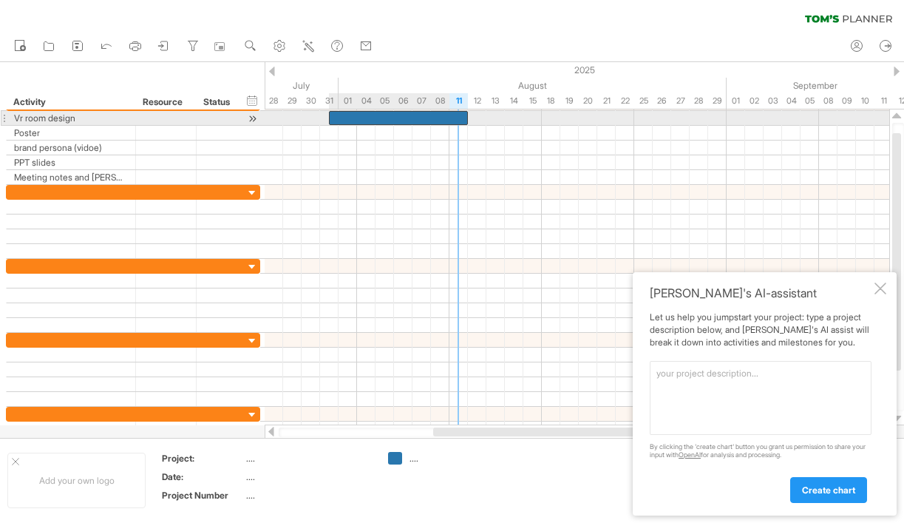
click at [458, 120] on div at bounding box center [398, 118] width 139 height 14
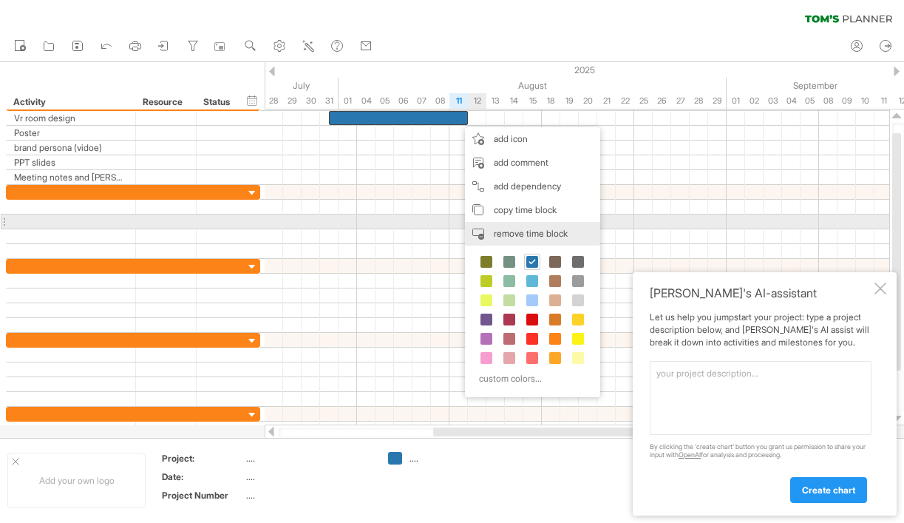
click at [514, 229] on span "remove time block" at bounding box center [531, 233] width 74 height 11
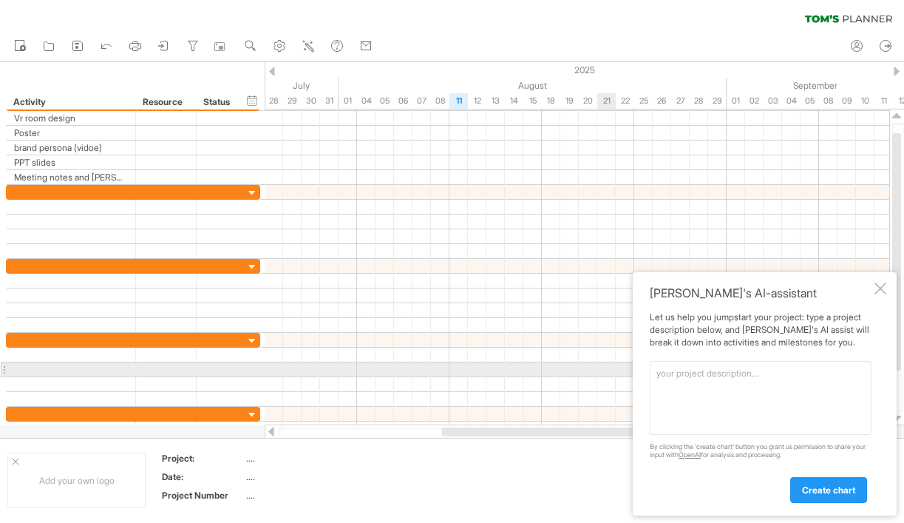
click at [730, 372] on textarea at bounding box center [761, 398] width 222 height 74
type textarea "i"
paste textarea "Joy: VR room design [PERSON_NAME]: [PERSON_NAME]: Brand persona development wit…"
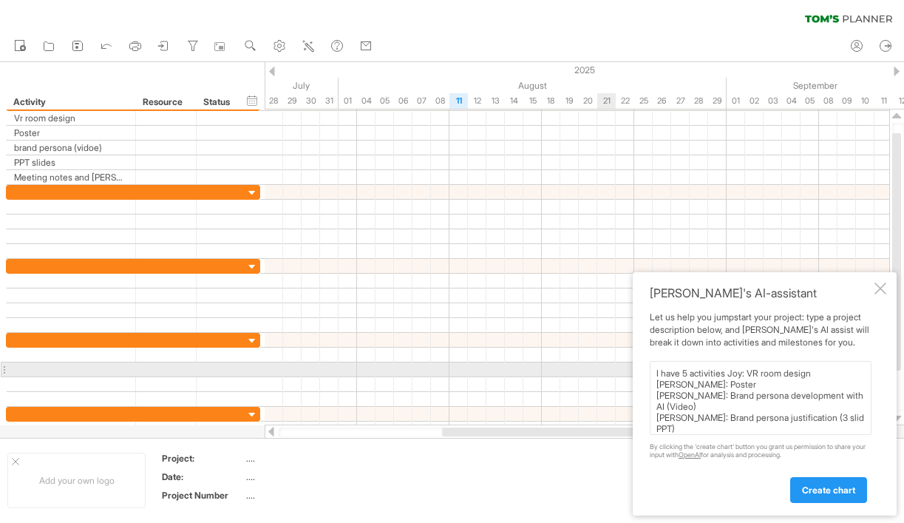
click at [731, 373] on textarea "I have 5 activities Joy: VR room design [PERSON_NAME]: Poster [PERSON_NAME]: Br…" at bounding box center [761, 398] width 222 height 74
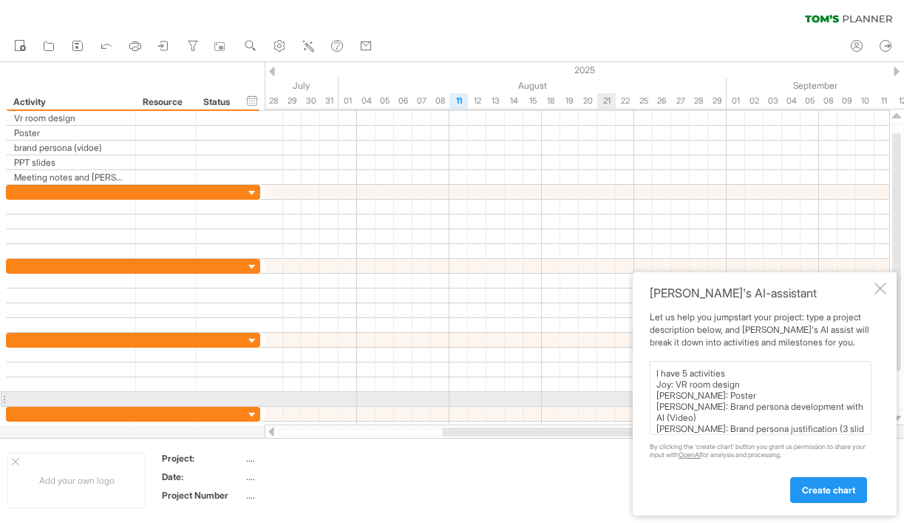
scroll to position [25, 0]
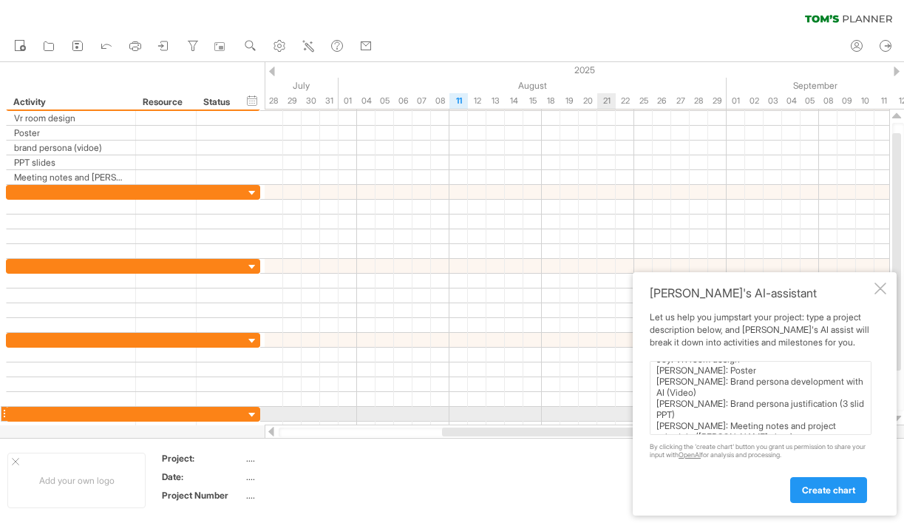
click at [714, 418] on textarea "I have 5 activities Joy: VR room design [PERSON_NAME]: Poster [PERSON_NAME]: Br…" at bounding box center [761, 398] width 222 height 74
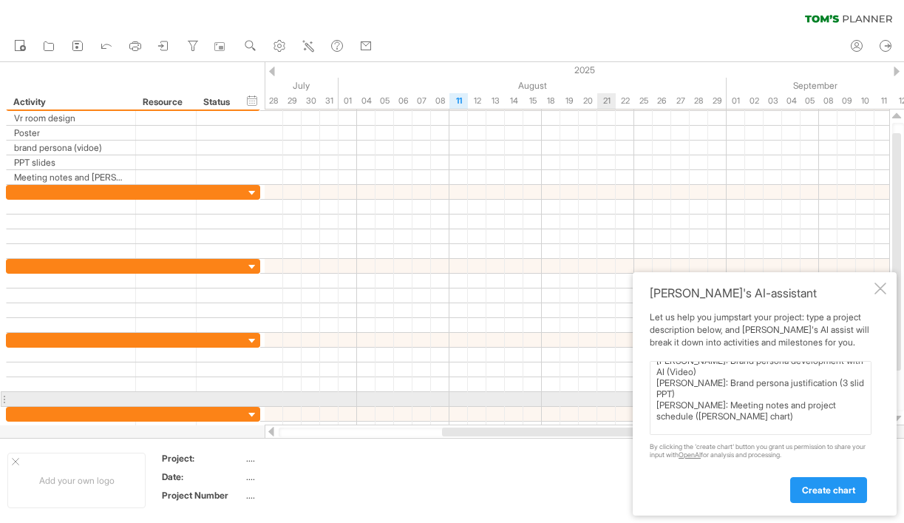
scroll to position [47, 0]
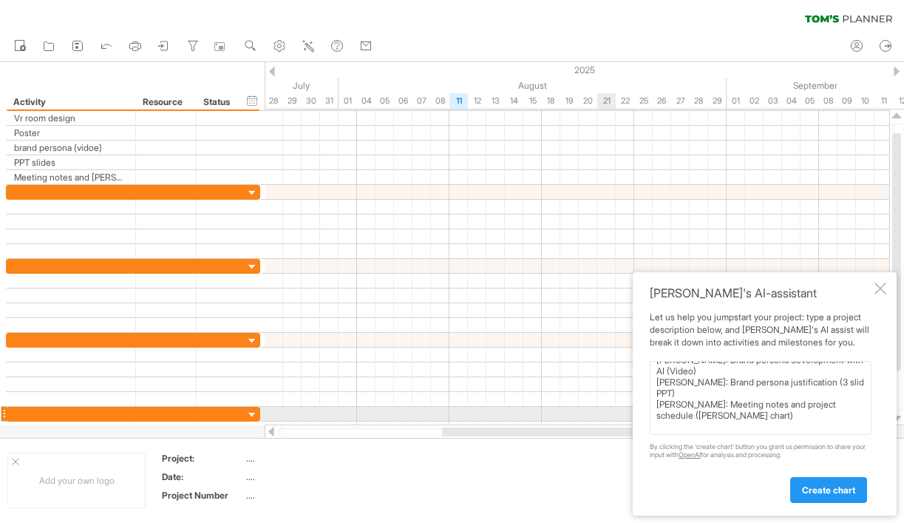
click at [0, 0] on span "***" at bounding box center [0, 0] width 0 height 0
drag, startPoint x: 831, startPoint y: 425, endPoint x: 653, endPoint y: 413, distance: 177.9
click at [653, 413] on textarea "I have 5 activities Joy: VR room design [PERSON_NAME]: Poster [PERSON_NAME]: Br…" at bounding box center [761, 398] width 222 height 74
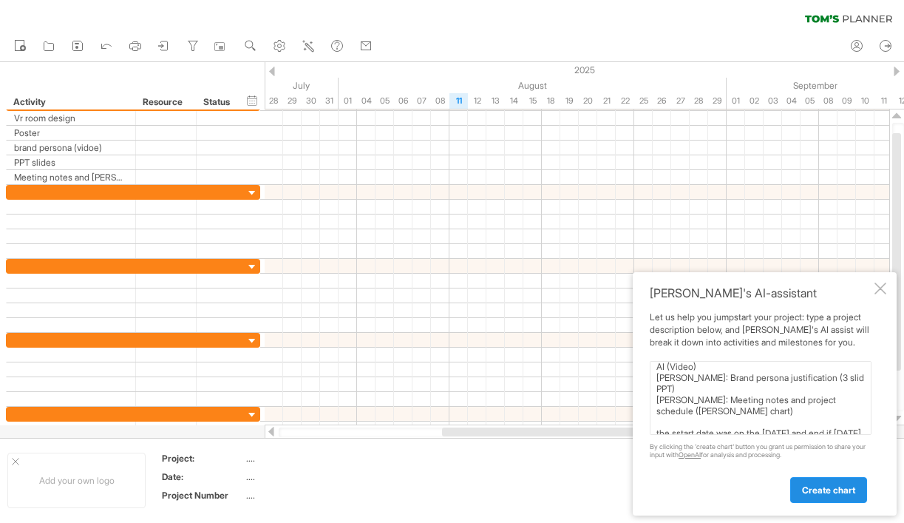
type textarea "I have 5 activities Joy: VR room design [PERSON_NAME]: Poster [PERSON_NAME]: Br…"
click at [807, 477] on link "create chart" at bounding box center [829, 490] width 77 height 26
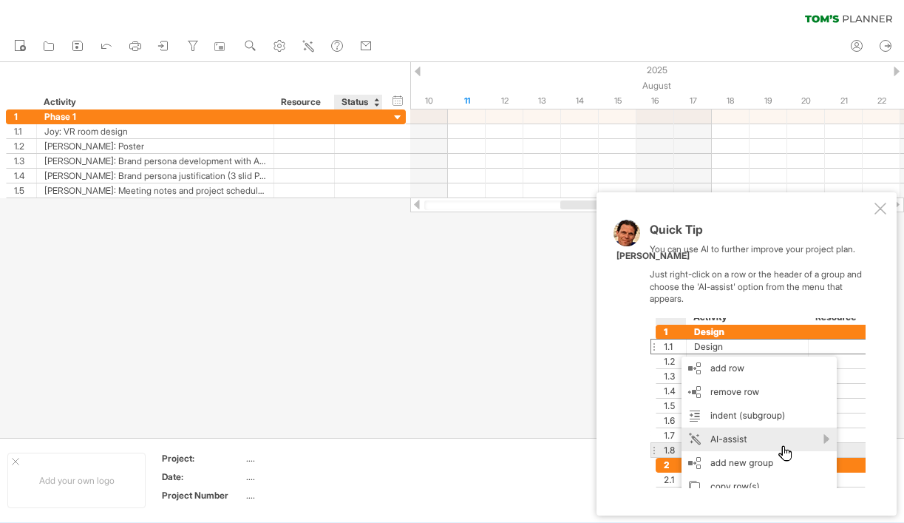
click at [343, 311] on div at bounding box center [452, 250] width 904 height 376
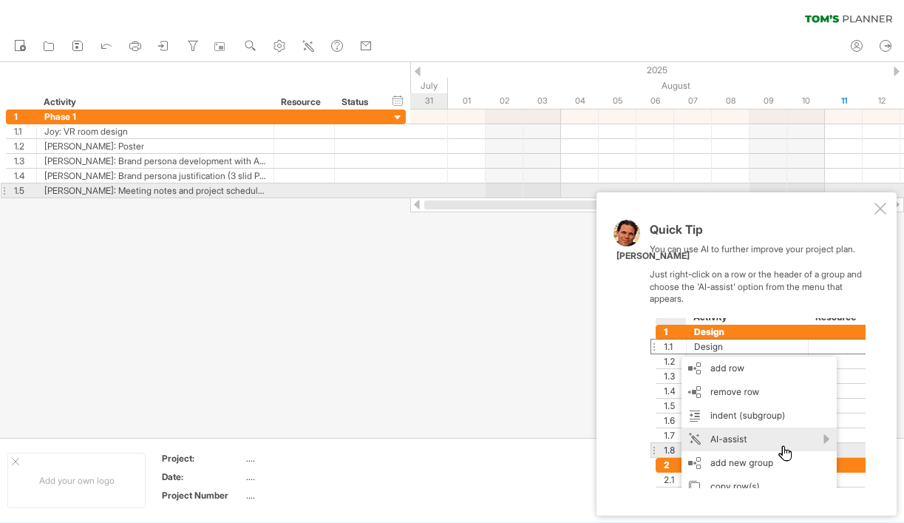
drag, startPoint x: 587, startPoint y: 203, endPoint x: 412, endPoint y: 189, distance: 175.8
click at [412, 189] on div "Trying to reach [DOMAIN_NAME] Connected again... 0% clear filter new 1" at bounding box center [452, 261] width 904 height 523
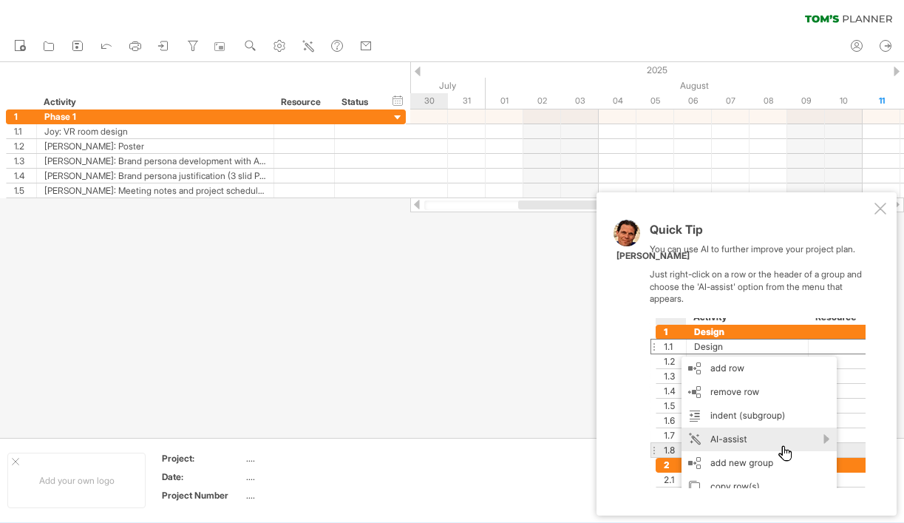
drag, startPoint x: 546, startPoint y: 206, endPoint x: 535, endPoint y: 203, distance: 10.6
click at [535, 203] on div at bounding box center [609, 204] width 182 height 9
click at [706, 343] on div at bounding box center [758, 403] width 216 height 170
click at [882, 213] on div at bounding box center [881, 209] width 12 height 12
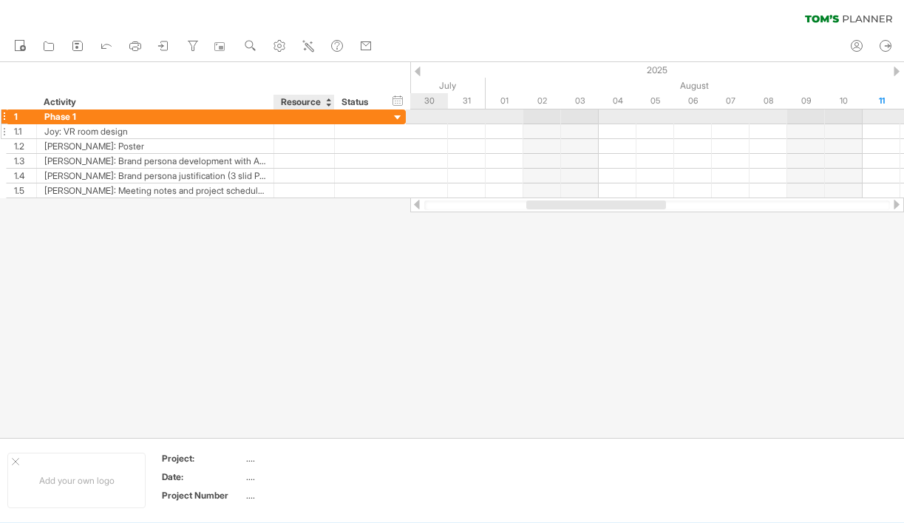
click at [308, 125] on div at bounding box center [304, 131] width 45 height 14
click at [319, 104] on div "Resource" at bounding box center [303, 102] width 45 height 15
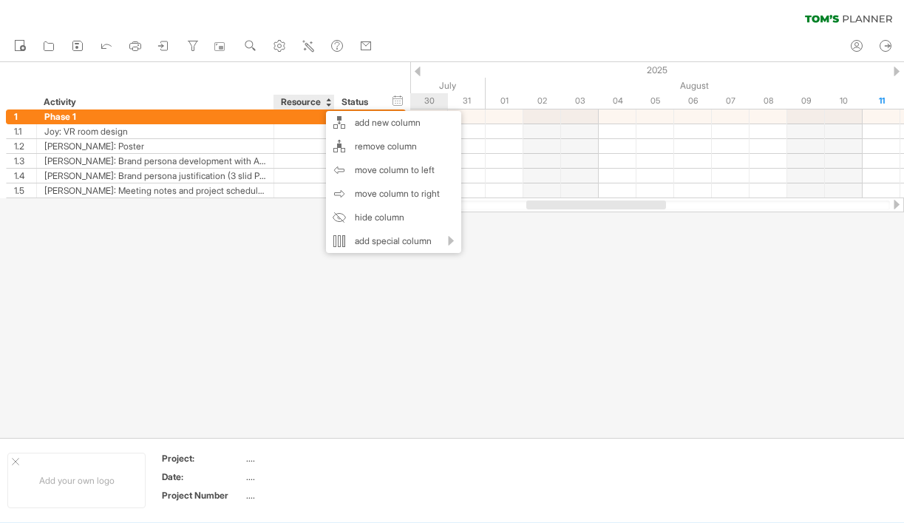
click at [299, 281] on div at bounding box center [452, 250] width 904 height 376
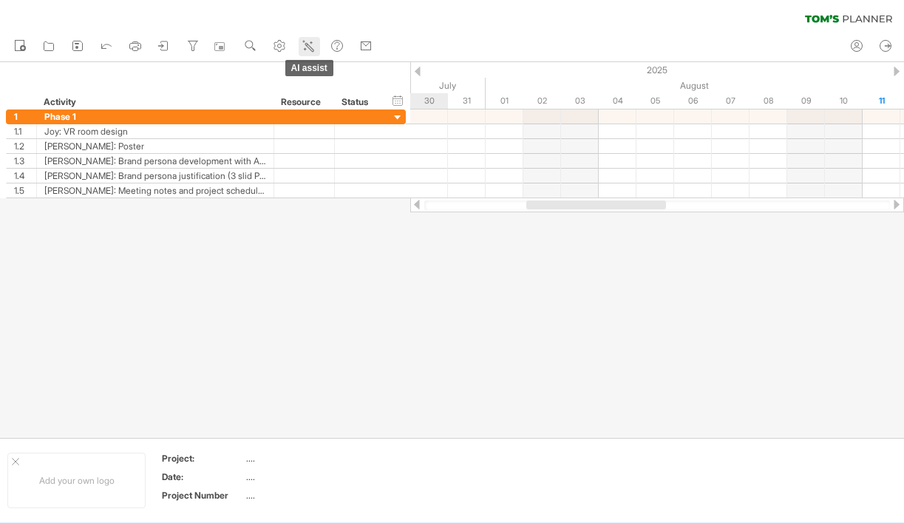
click at [310, 50] on icon at bounding box center [308, 45] width 15 height 15
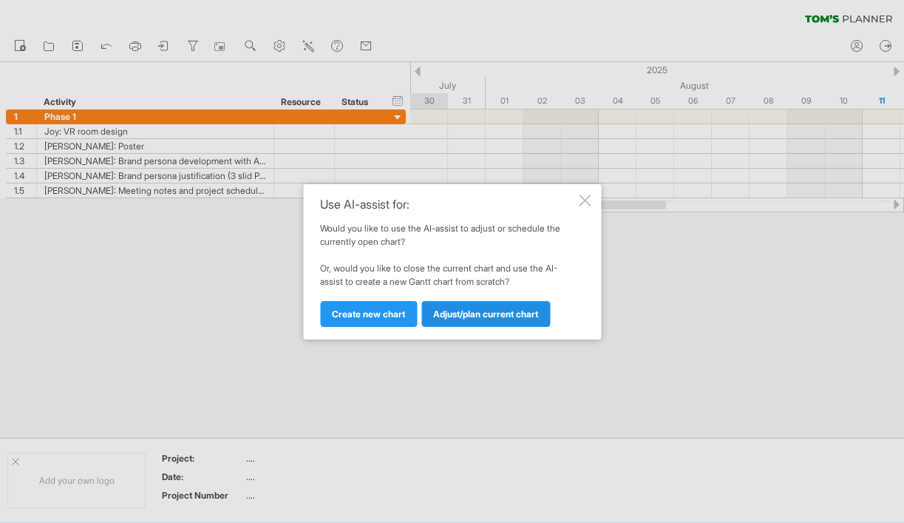
click at [453, 319] on link "Adjust/plan current chart" at bounding box center [486, 314] width 129 height 26
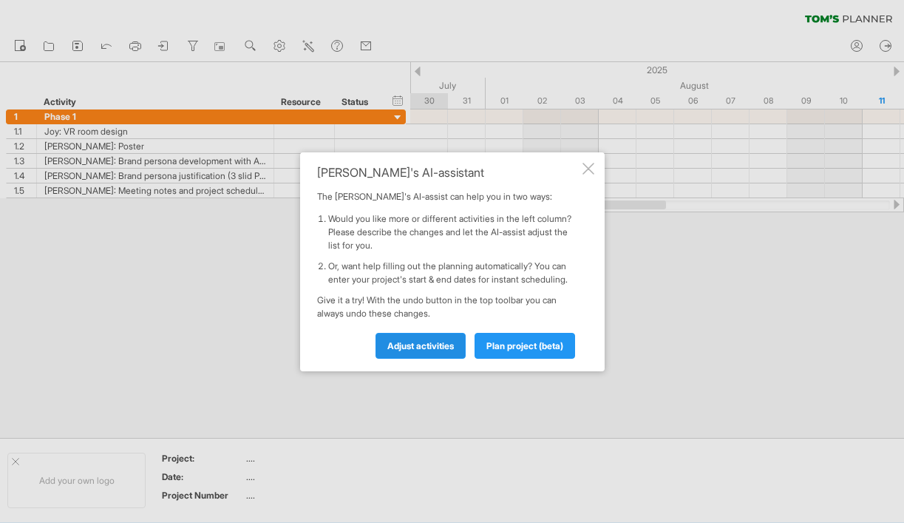
click at [432, 351] on link "Adjust activities" at bounding box center [421, 346] width 90 height 26
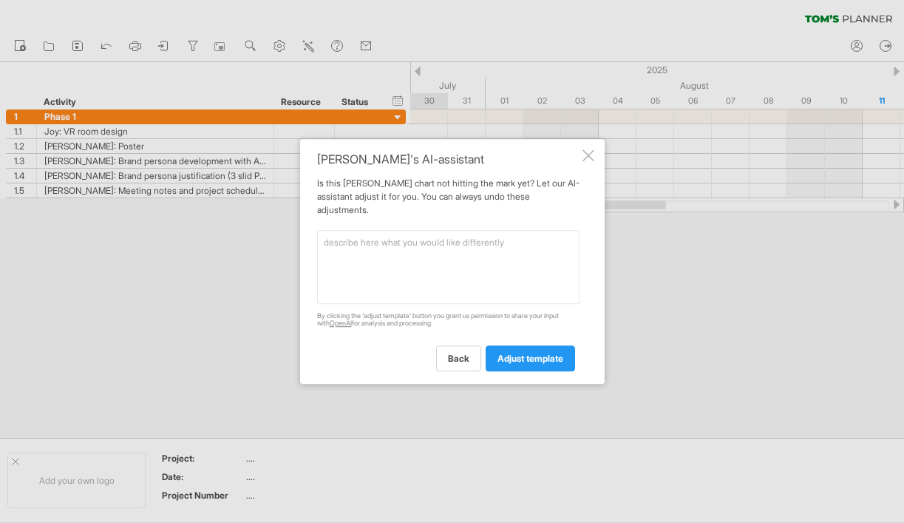
click at [459, 268] on textarea at bounding box center [448, 267] width 263 height 74
type textarea "make the charts time line for me roughyl"
click at [515, 360] on link "adjust template" at bounding box center [530, 358] width 89 height 26
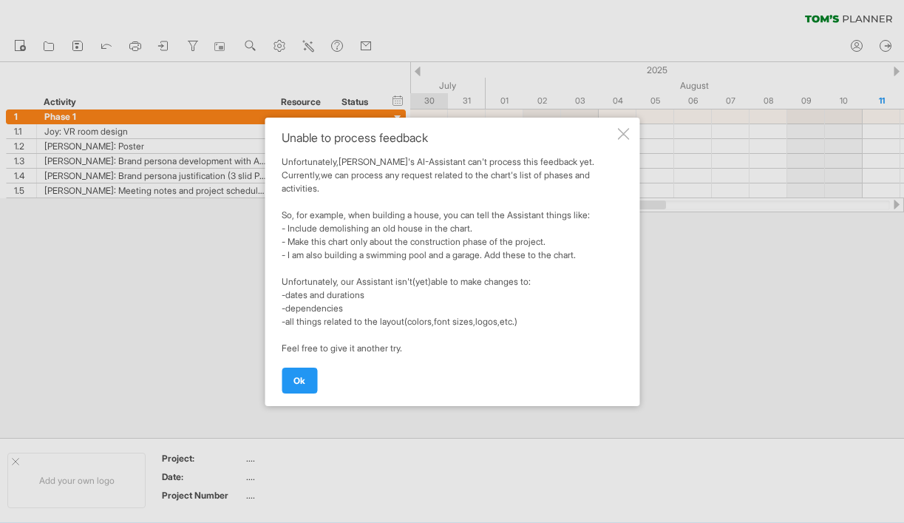
click at [626, 138] on div at bounding box center [624, 134] width 12 height 12
